Goal: Find contact information: Find contact information

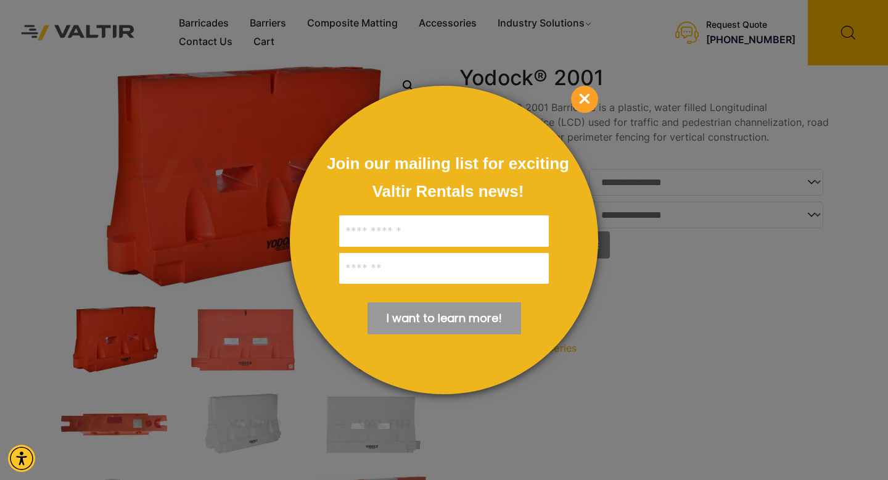
click at [582, 101] on span "×" at bounding box center [584, 99] width 27 height 27
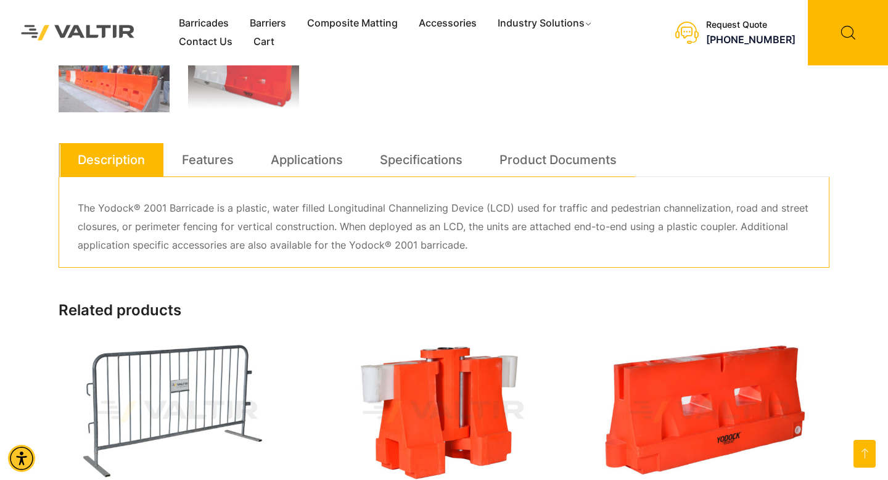
scroll to position [594, 0]
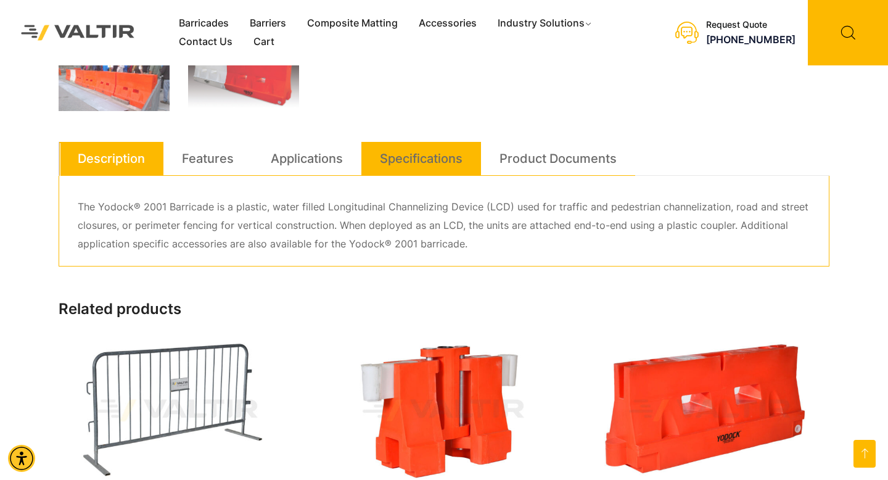
click at [408, 147] on link "Specifications" at bounding box center [421, 158] width 83 height 33
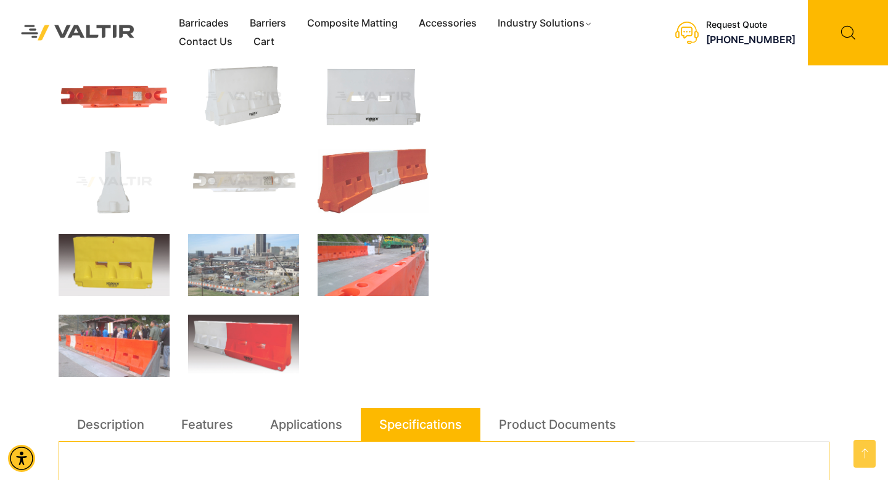
scroll to position [322, 0]
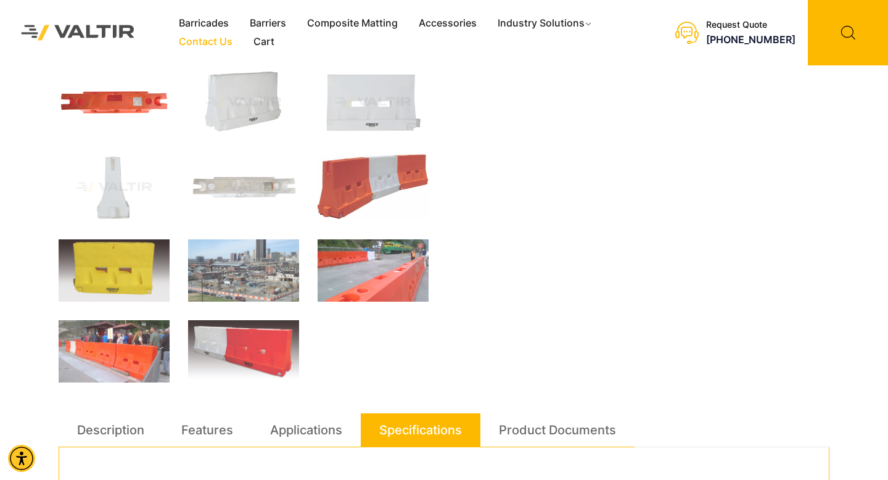
click at [215, 40] on link "Contact Us" at bounding box center [205, 42] width 75 height 19
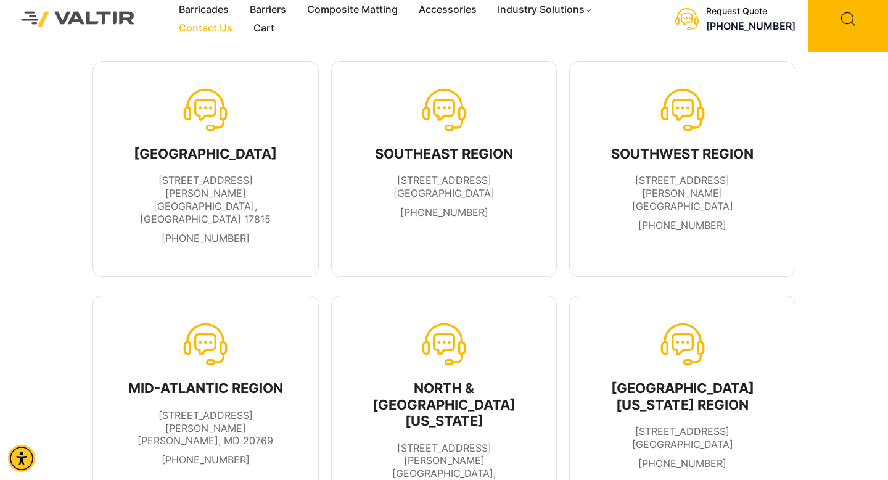
scroll to position [13, 0]
click at [698, 146] on div "SOUTHWEST REGION" at bounding box center [682, 154] width 173 height 16
click at [681, 109] on icon at bounding box center [683, 110] width 44 height 44
